Goal: Check status: Check status

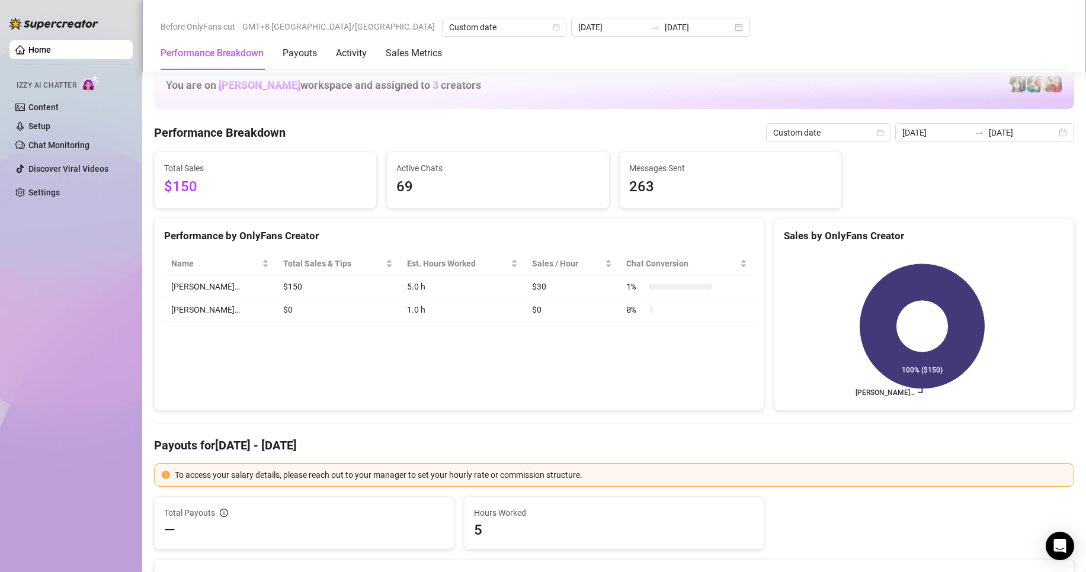
scroll to position [1481, 0]
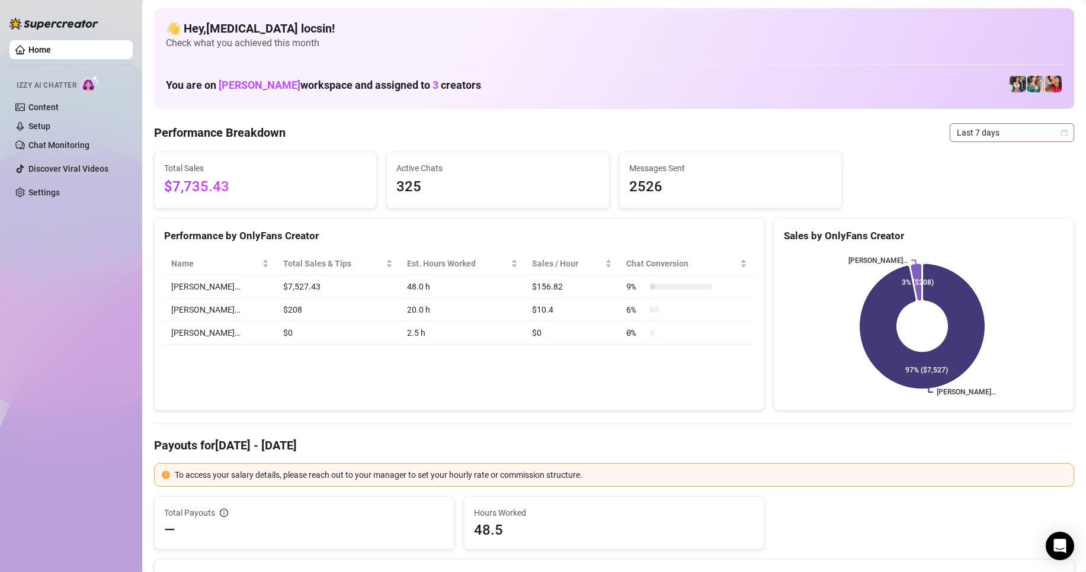
click at [1024, 131] on span "Last 7 days" at bounding box center [1012, 133] width 110 height 18
click at [973, 230] on div "Custom date" at bounding box center [1001, 232] width 105 height 13
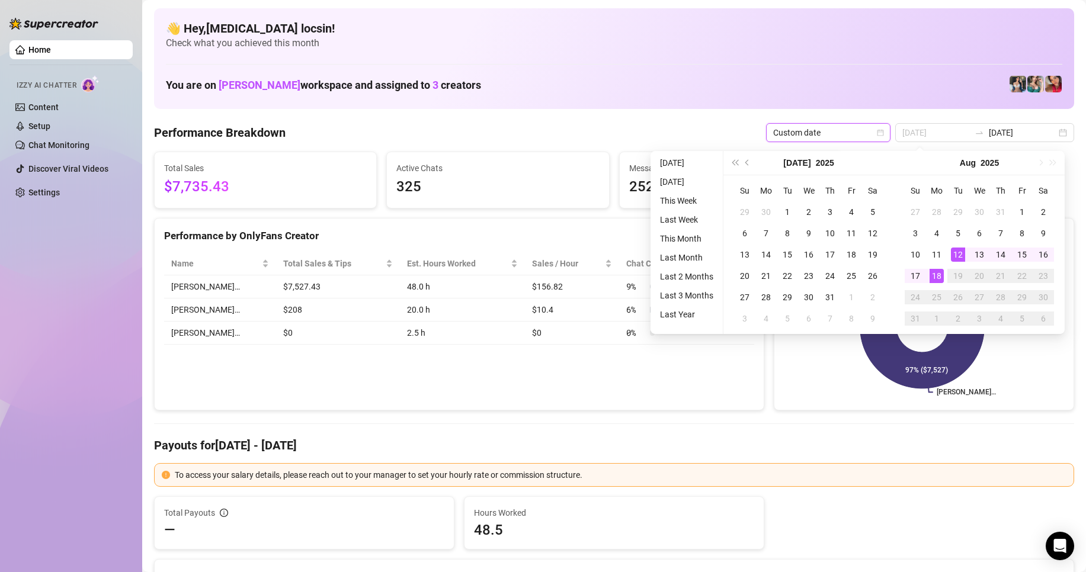
type input "[DATE]"
click at [941, 270] on div "18" at bounding box center [936, 276] width 14 height 14
click at [940, 275] on div "18" at bounding box center [936, 276] width 14 height 14
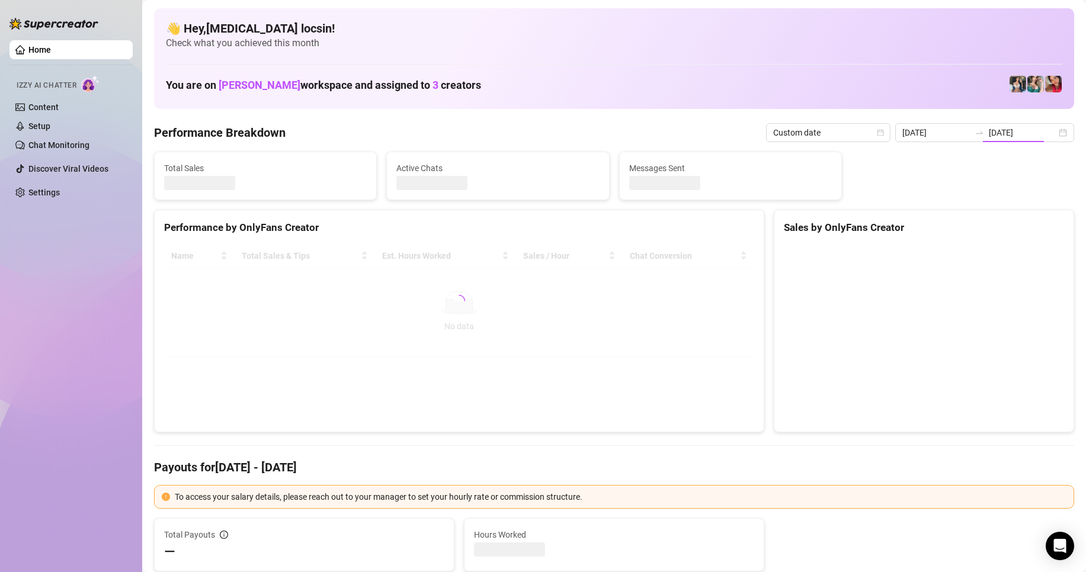
type input "[DATE]"
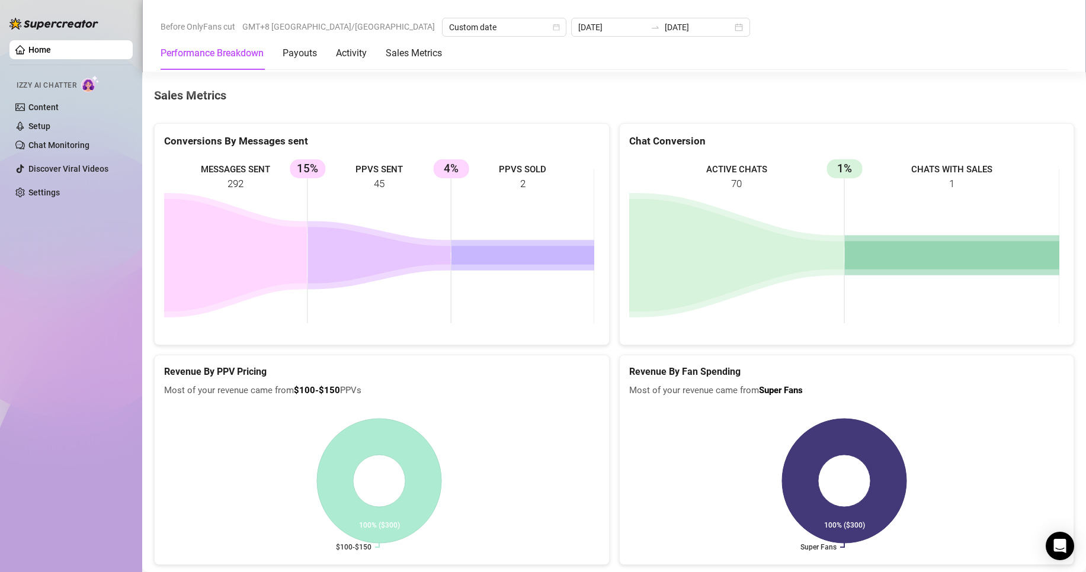
scroll to position [1540, 0]
